Goal: Task Accomplishment & Management: Manage account settings

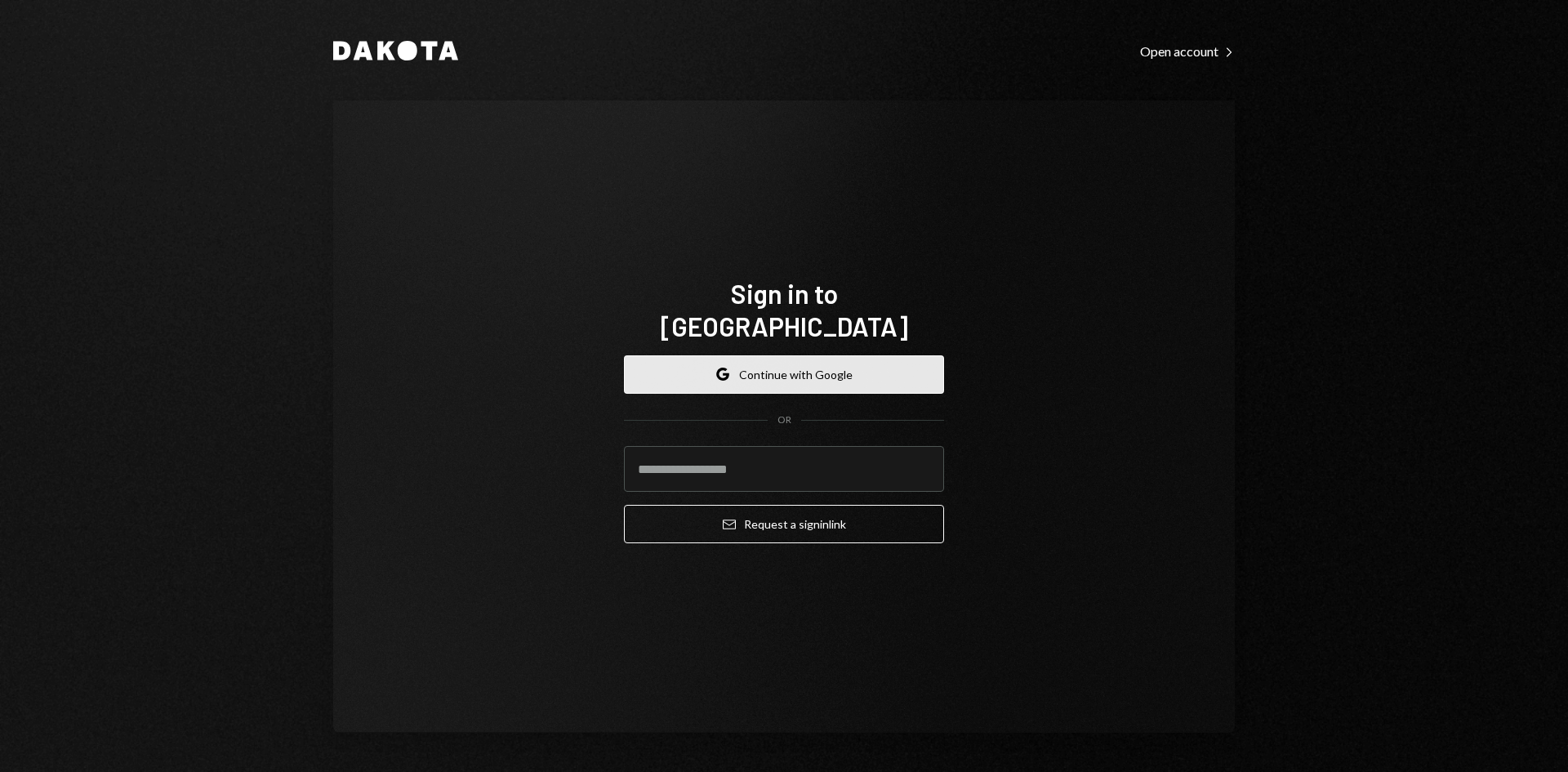
click at [774, 365] on button "Google Continue with Google" at bounding box center [783, 374] width 320 height 38
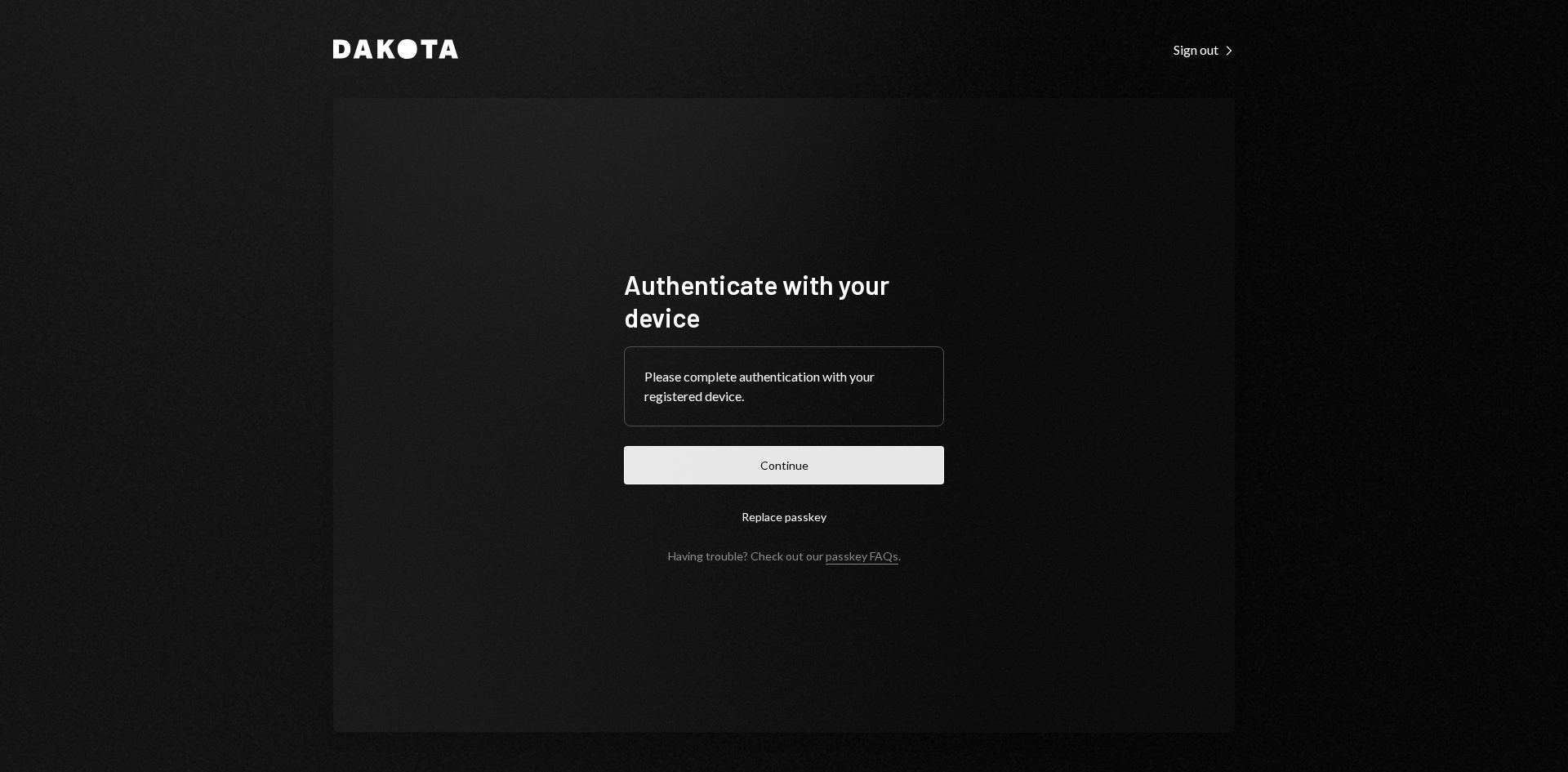
click at [767, 467] on button "Continue" at bounding box center [783, 465] width 320 height 38
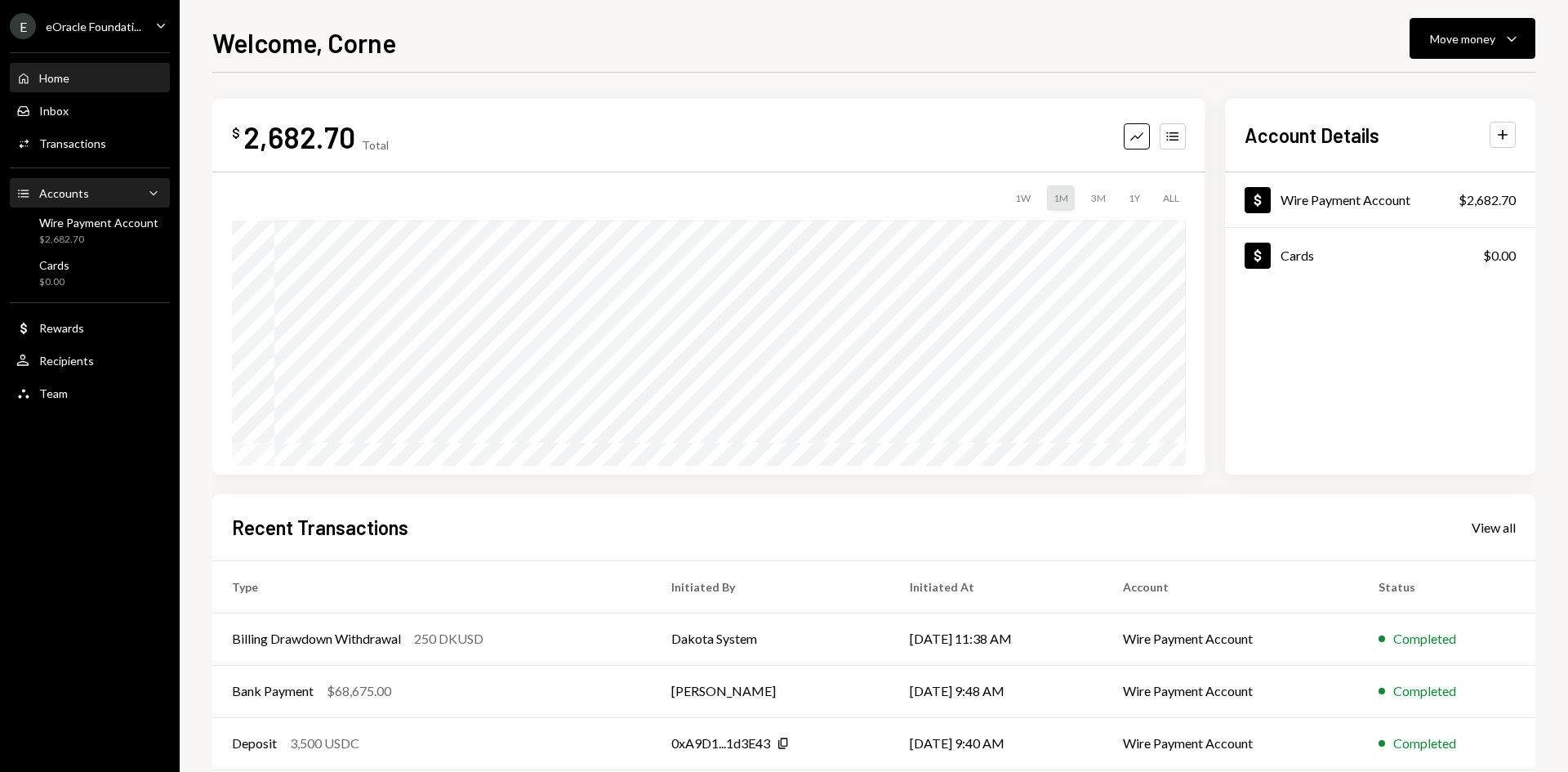
click at [84, 202] on div "Accounts Accounts Caret Down" at bounding box center [90, 194] width 147 height 28
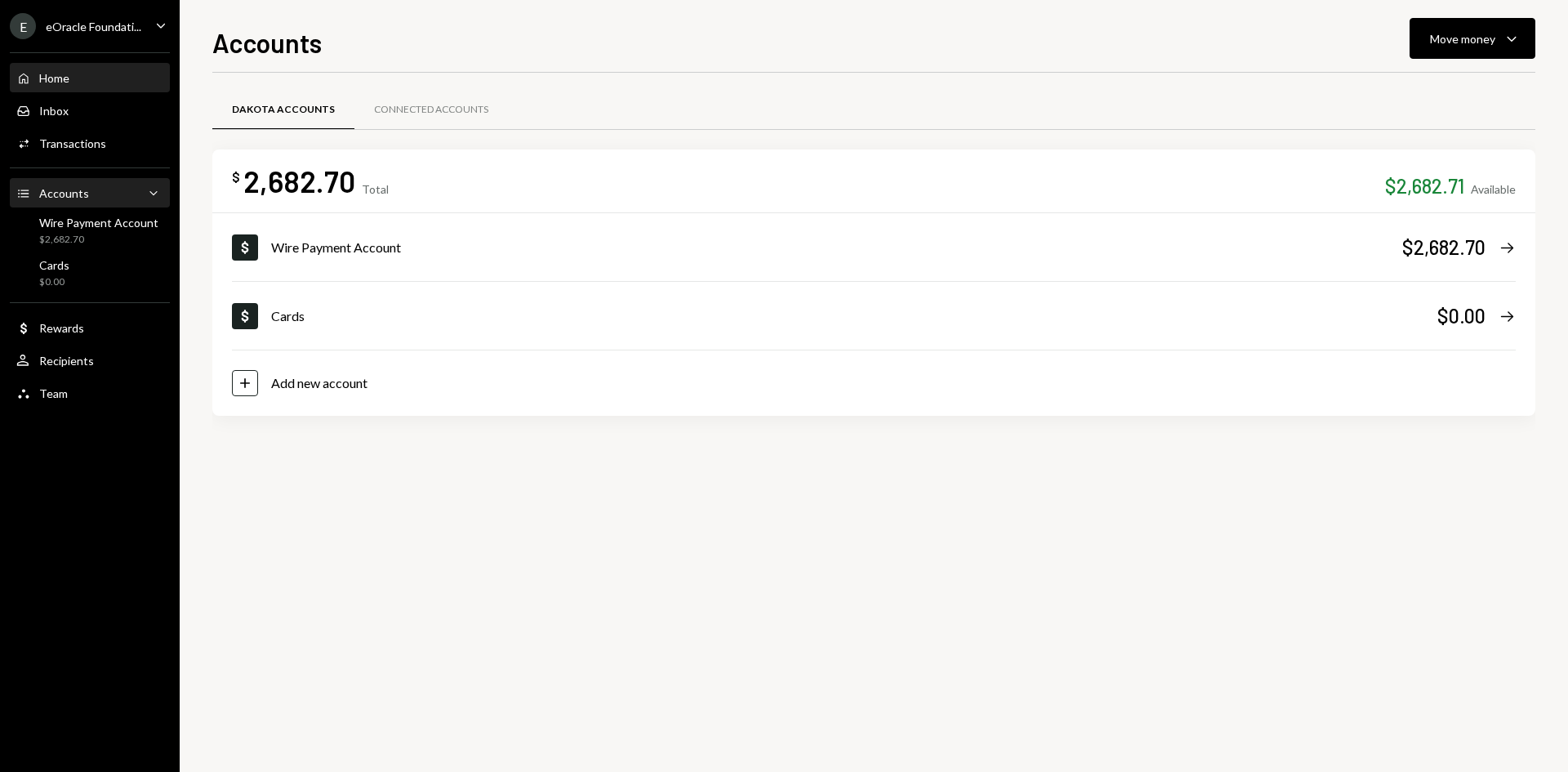
click at [87, 75] on div "Home Home" at bounding box center [90, 79] width 147 height 15
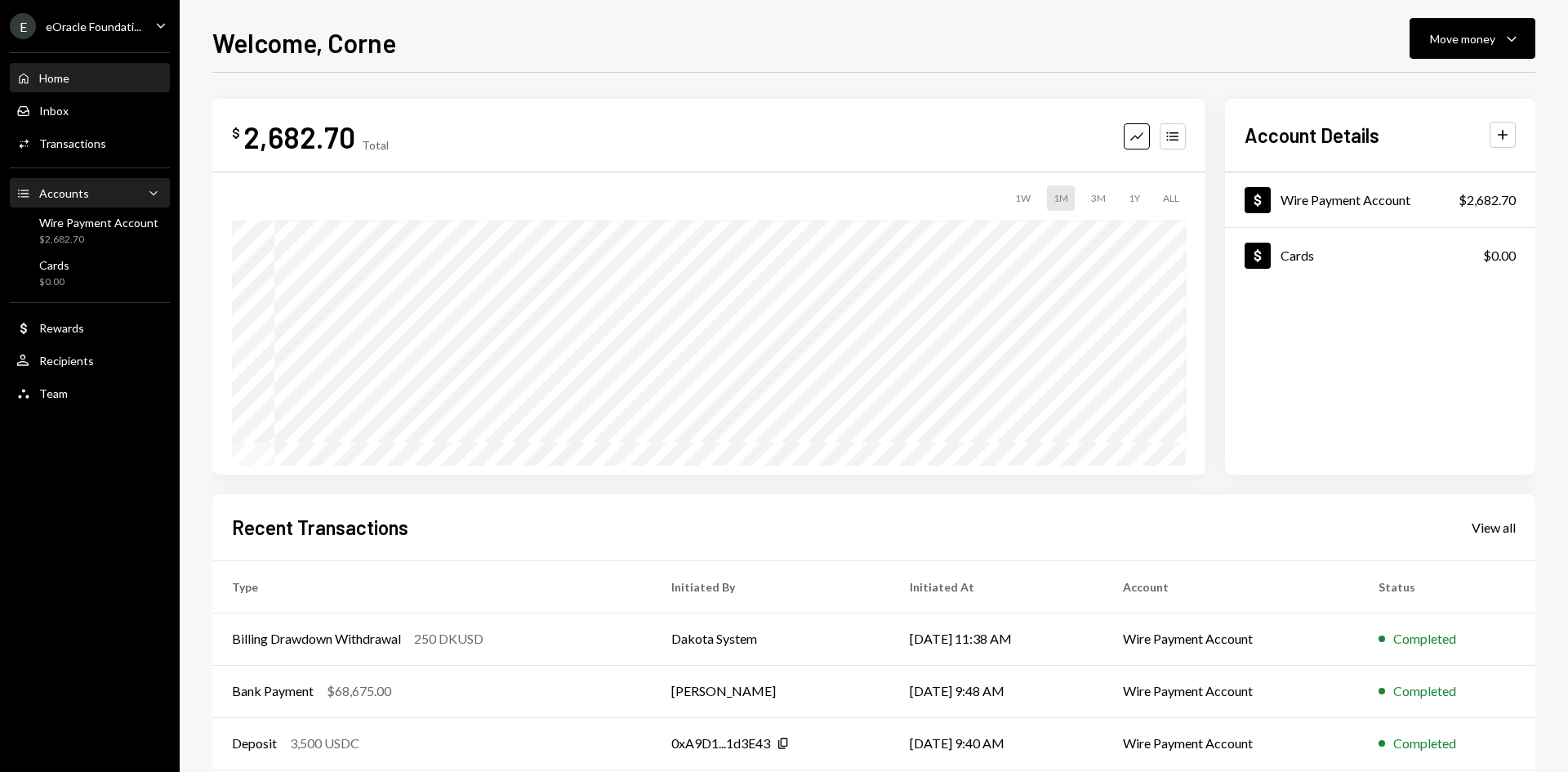
click at [74, 193] on div "Accounts" at bounding box center [64, 193] width 50 height 14
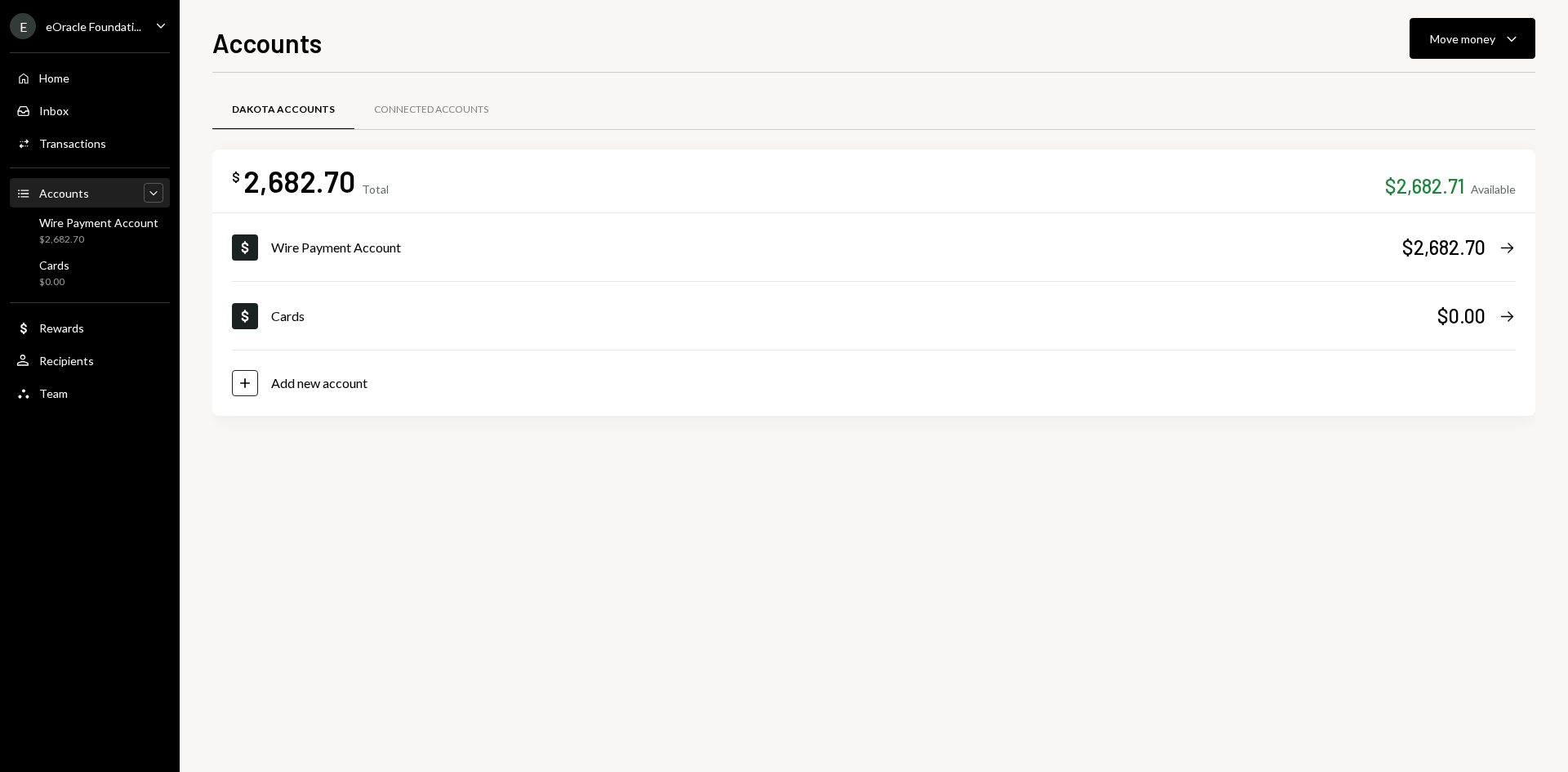
click at [159, 192] on icon "Caret Down" at bounding box center [154, 193] width 16 height 16
click at [111, 198] on div "Accounts Accounts Caret Up" at bounding box center [90, 194] width 147 height 18
click at [87, 188] on div "Accounts Accounts Caret Up" at bounding box center [90, 194] width 147 height 18
click at [53, 61] on div "Home Home Inbox Inbox Activities Transactions Accounts Accounts Caret Up Dollar…" at bounding box center [90, 184] width 180 height 284
click at [62, 79] on div "Home" at bounding box center [54, 78] width 30 height 14
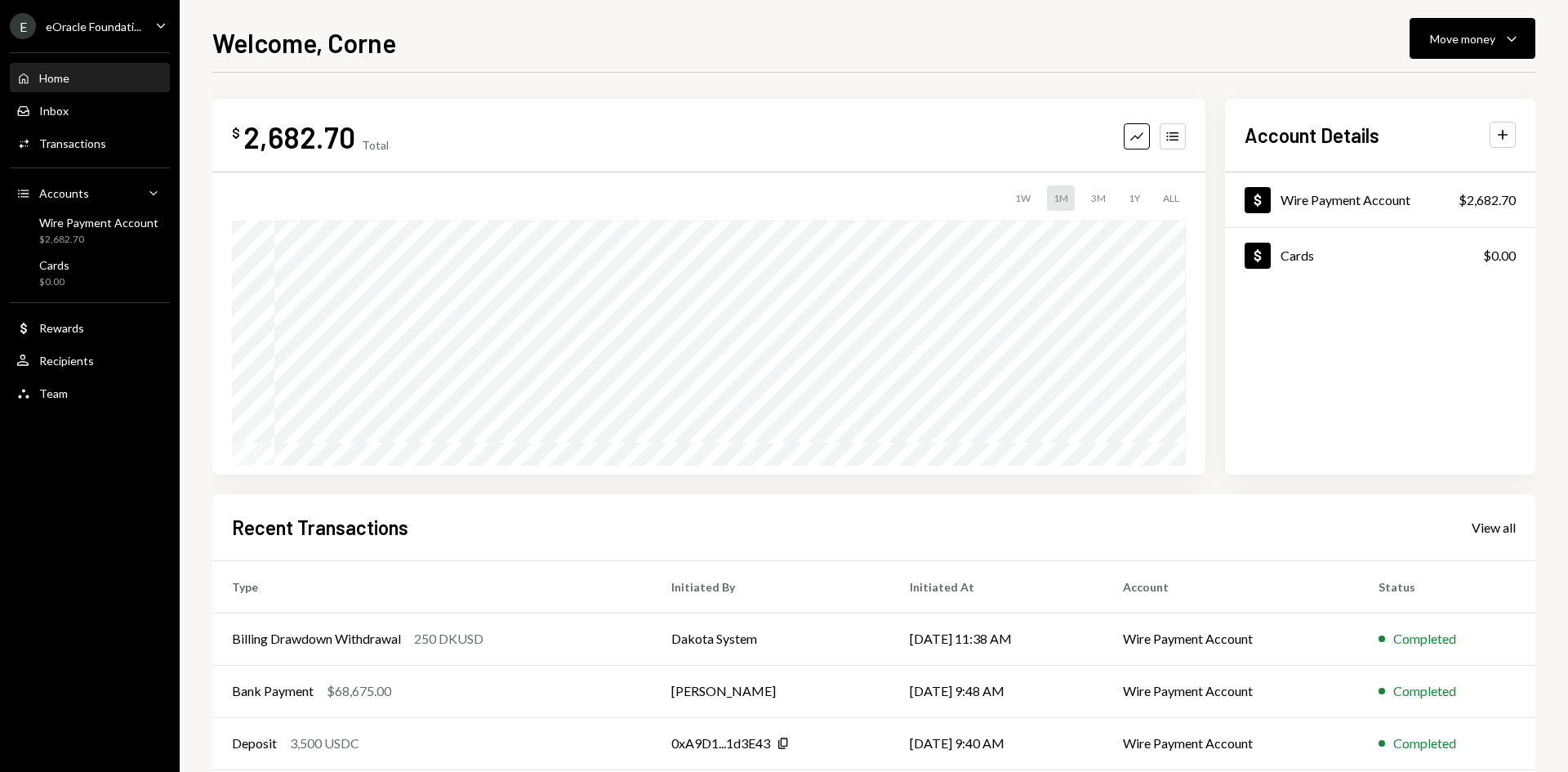
click at [87, 38] on div "E eOracle Foundati..." at bounding box center [75, 26] width 132 height 26
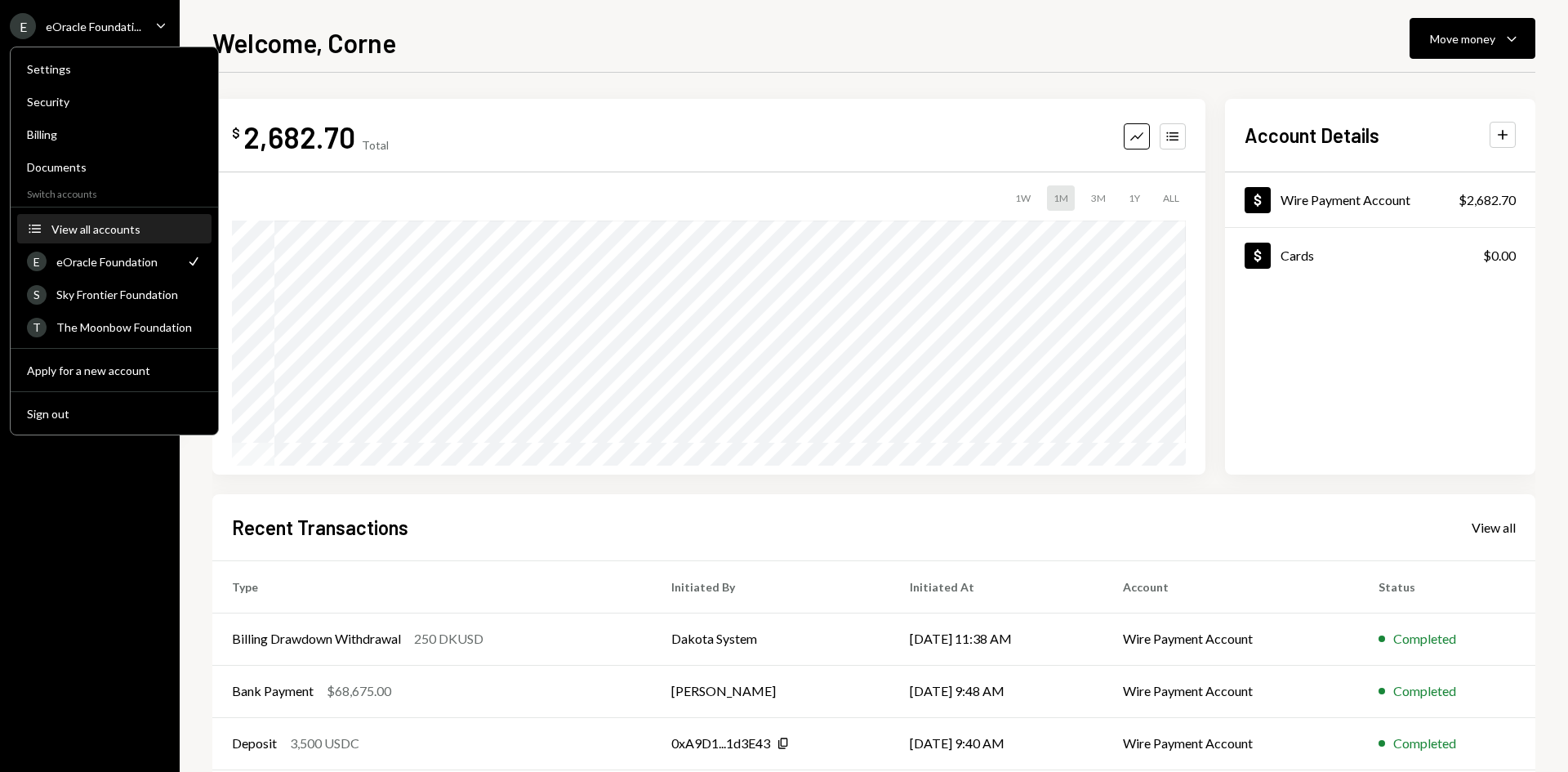
click at [98, 232] on div "View all accounts" at bounding box center [127, 229] width 150 height 14
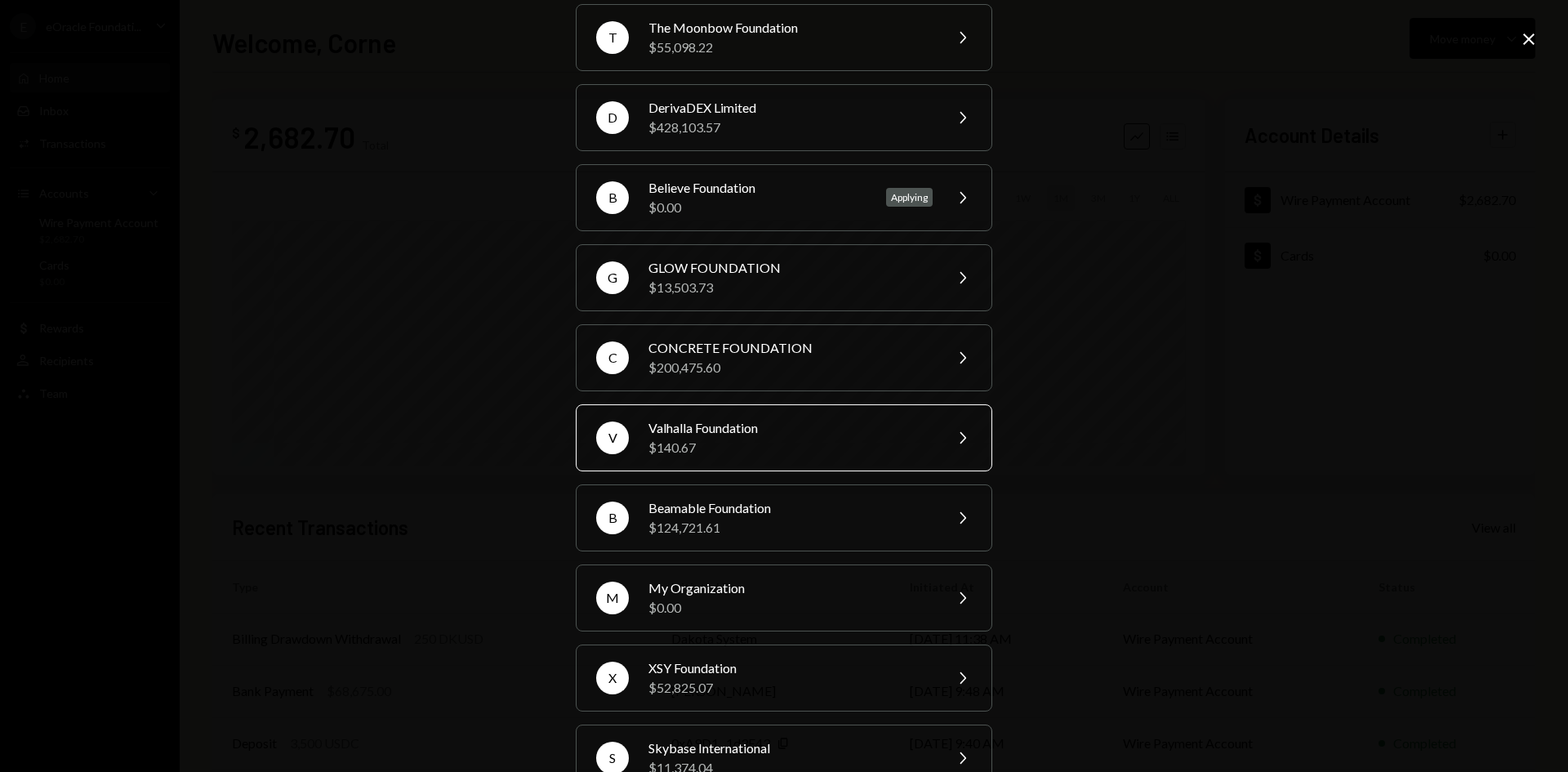
scroll to position [245, 0]
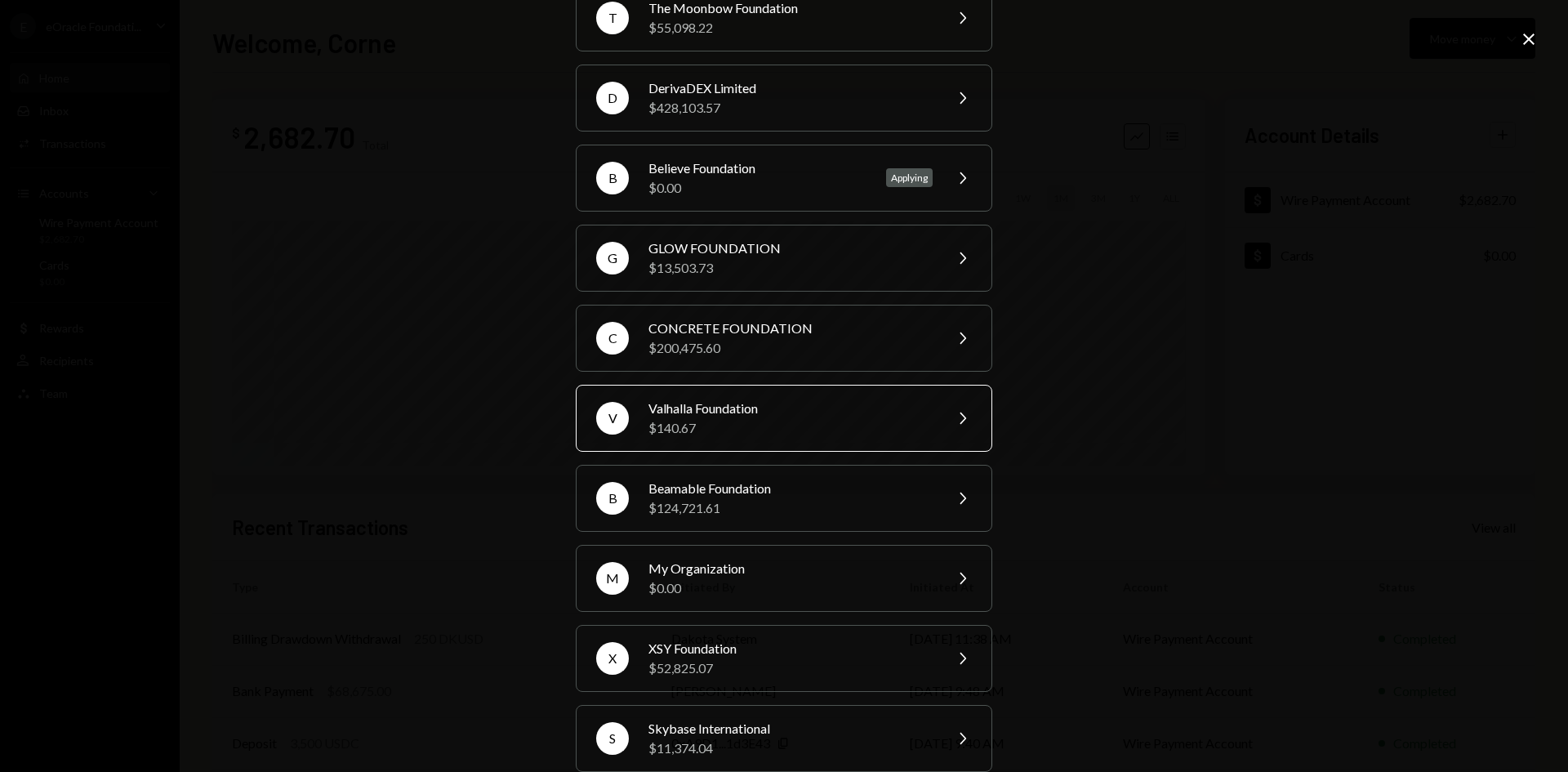
click at [727, 402] on div "Valhalla Foundation" at bounding box center [791, 408] width 284 height 20
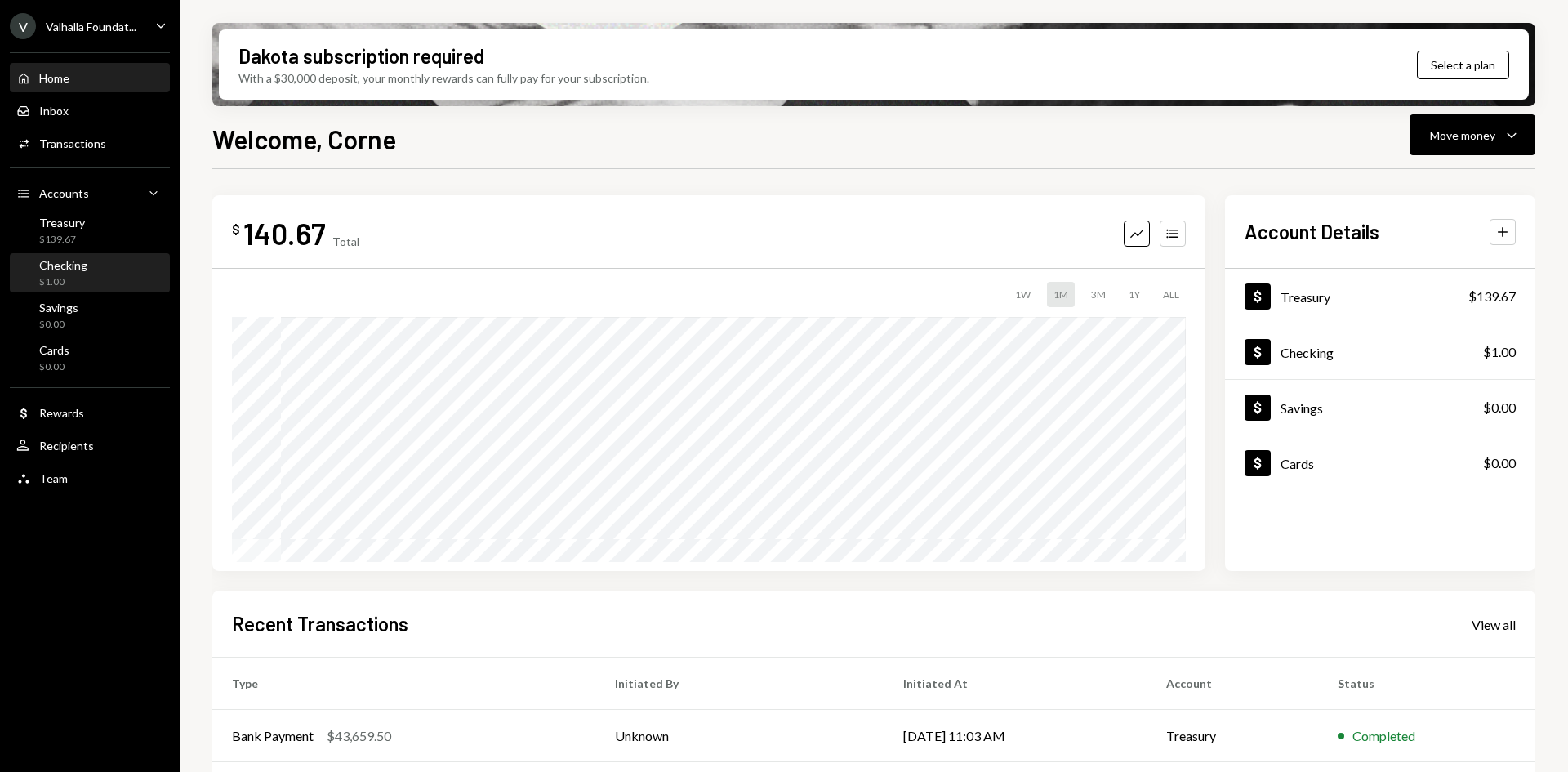
click at [92, 265] on div "Checking $1.00" at bounding box center [90, 274] width 147 height 31
